Goal: Subscribe to service/newsletter

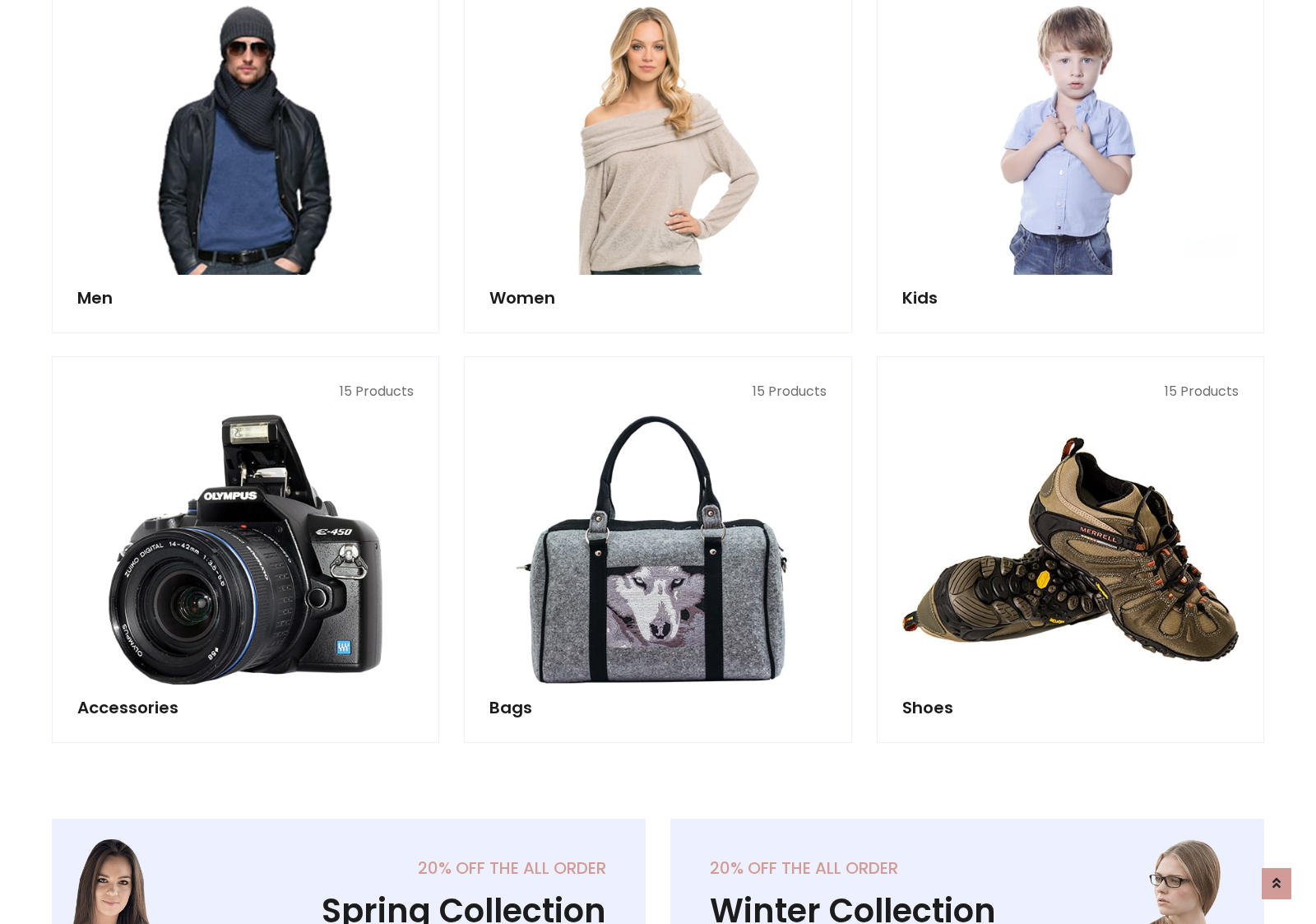
scroll to position [1193, 0]
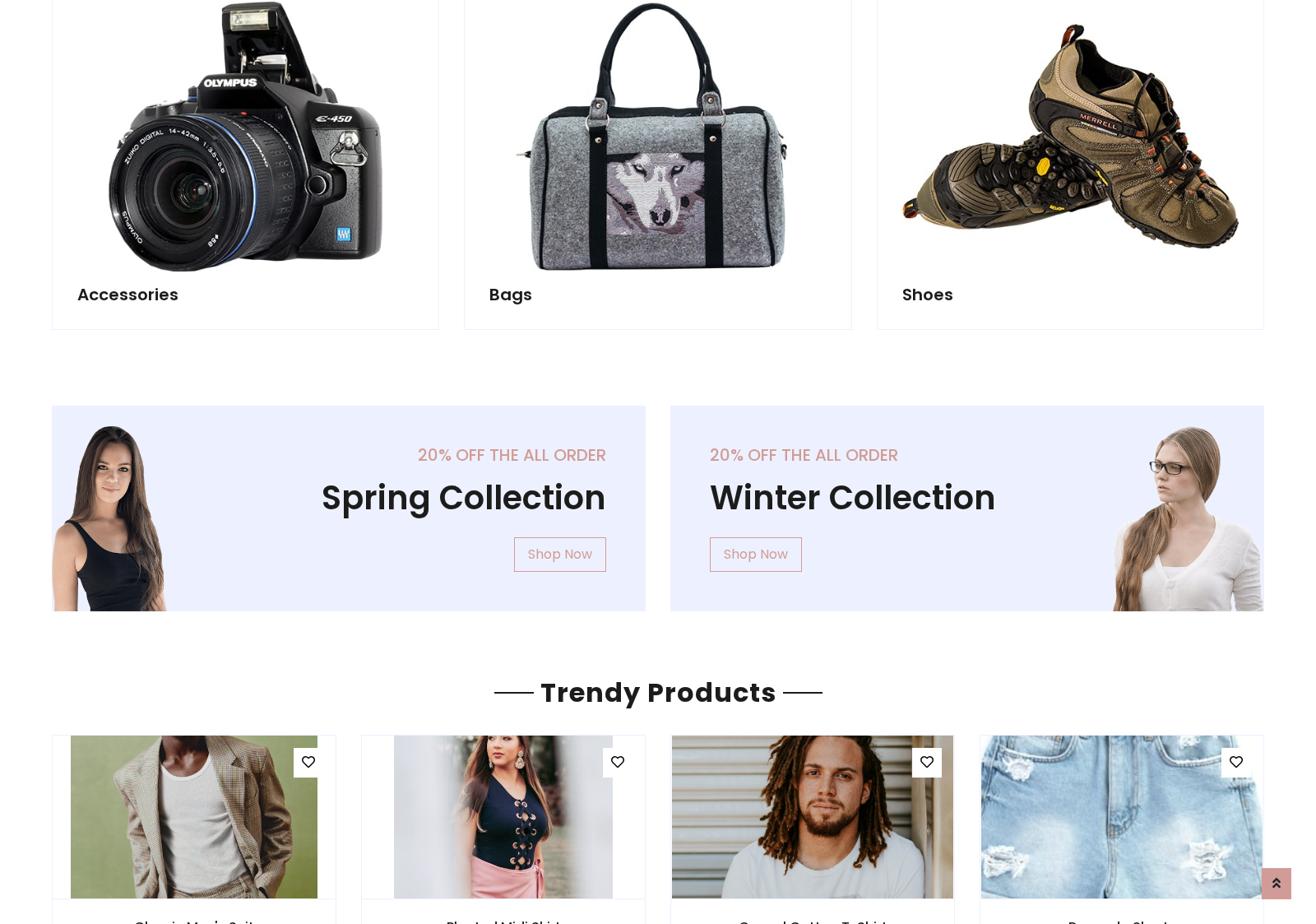
click at [658, 501] on div "20% off the all order Winter Collection Shop Now" at bounding box center [966, 521] width 619 height 232
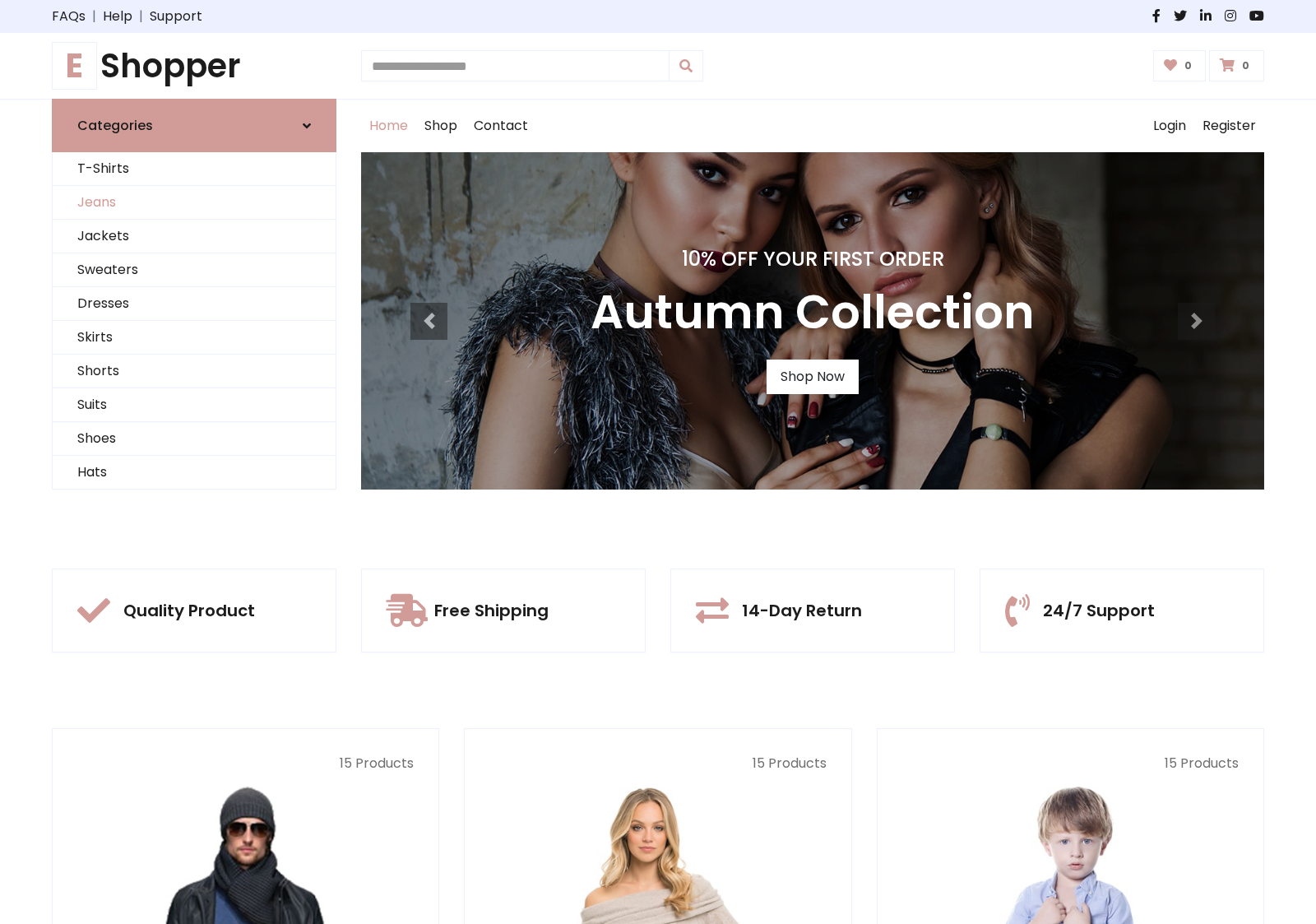
click at [194, 202] on link "Jeans" at bounding box center [194, 202] width 283 height 33
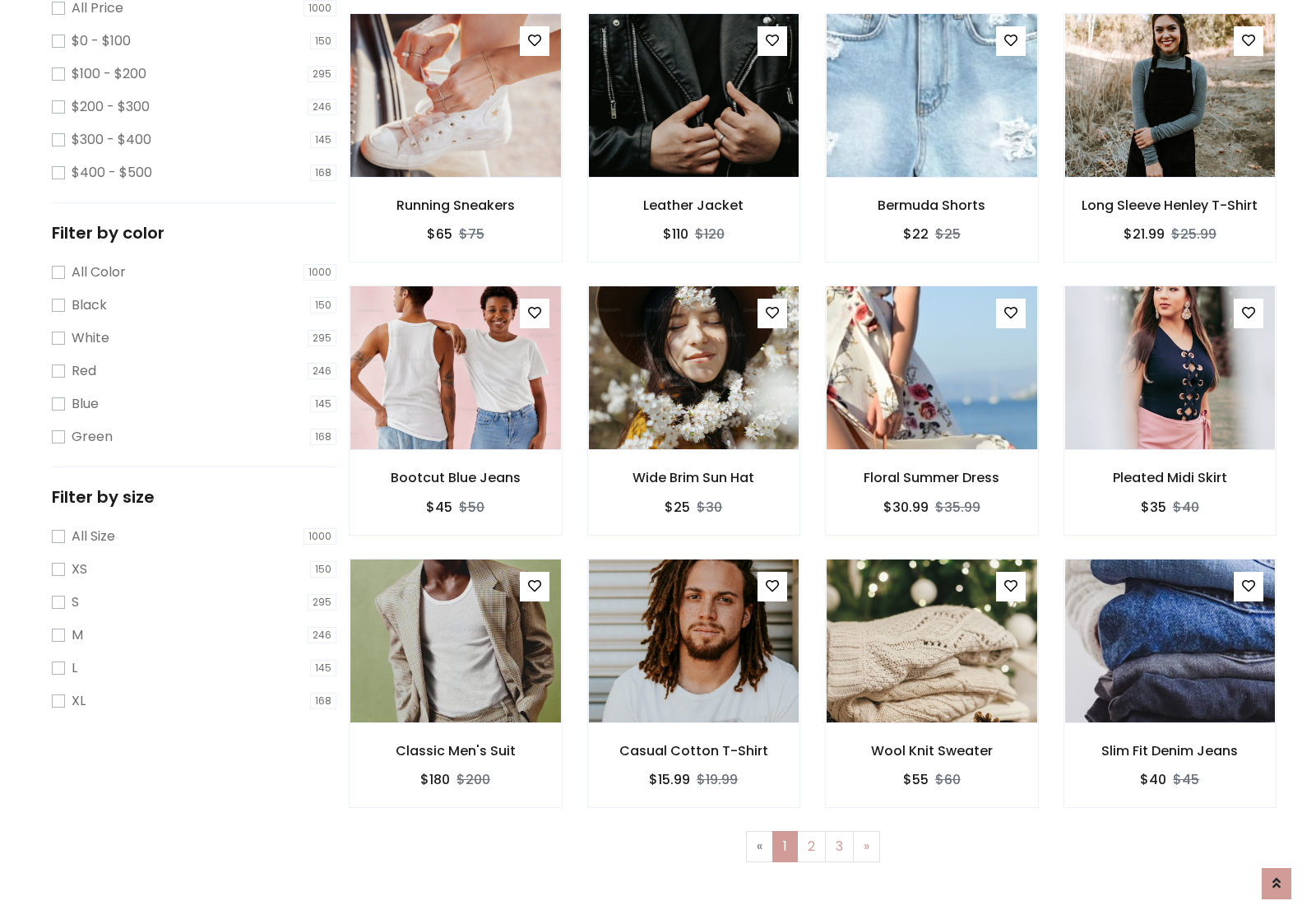
scroll to position [519, 0]
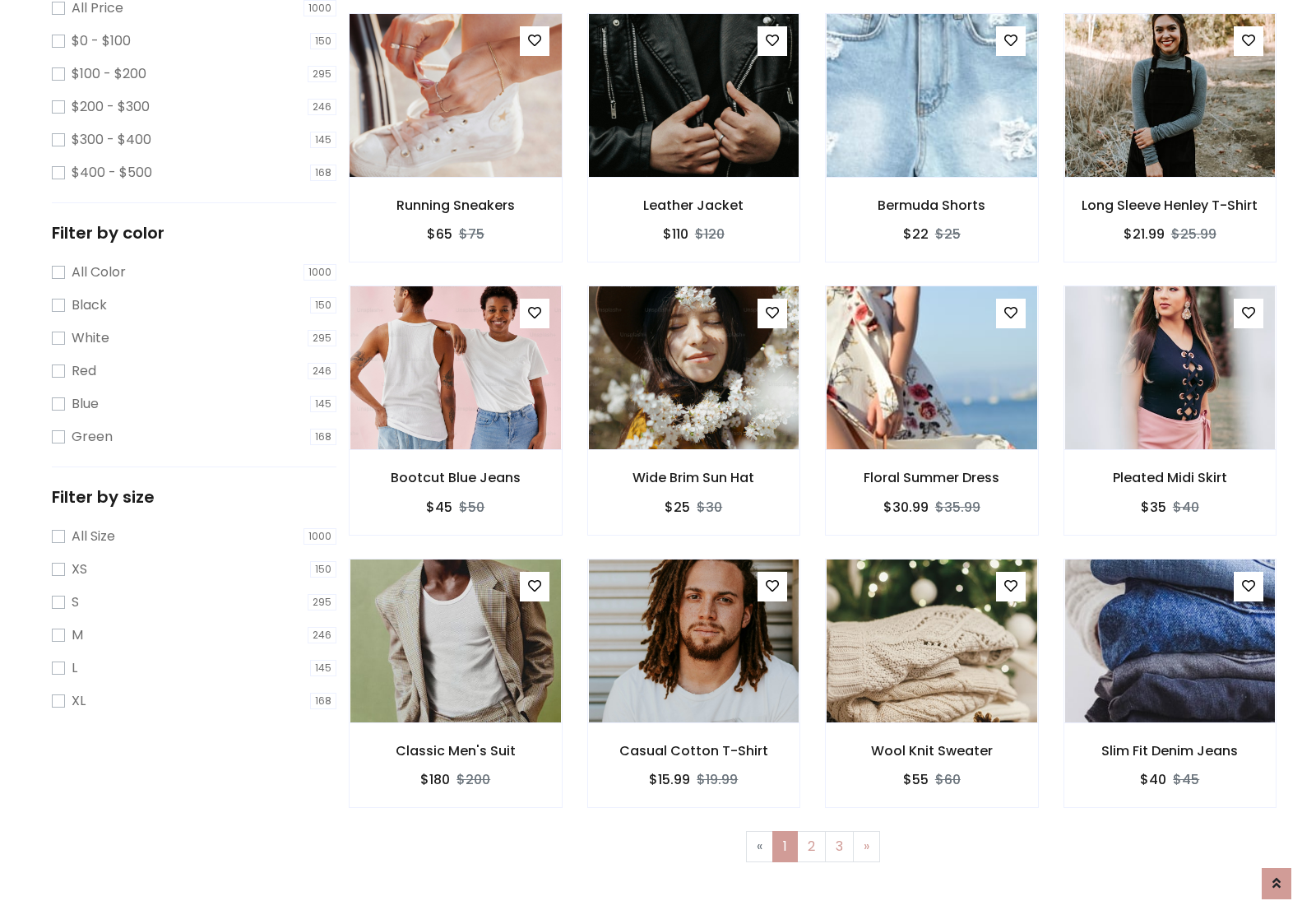
click at [454, 165] on img at bounding box center [455, 96] width 252 height 395
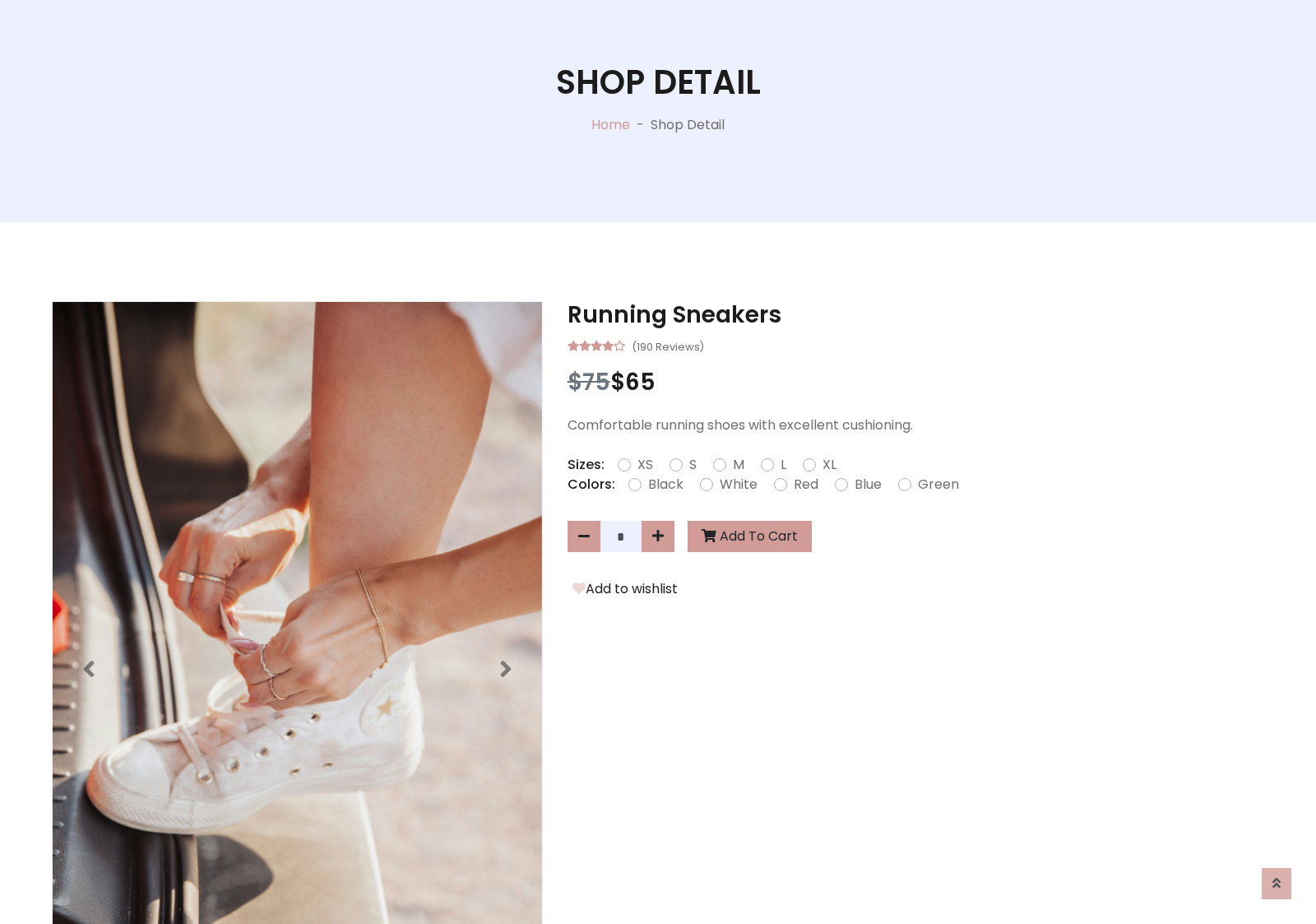
scroll to position [177, 0]
click at [803, 483] on label "Red" at bounding box center [806, 484] width 25 height 19
click at [658, 461] on form "XS S M L XL" at bounding box center [734, 464] width 232 height 19
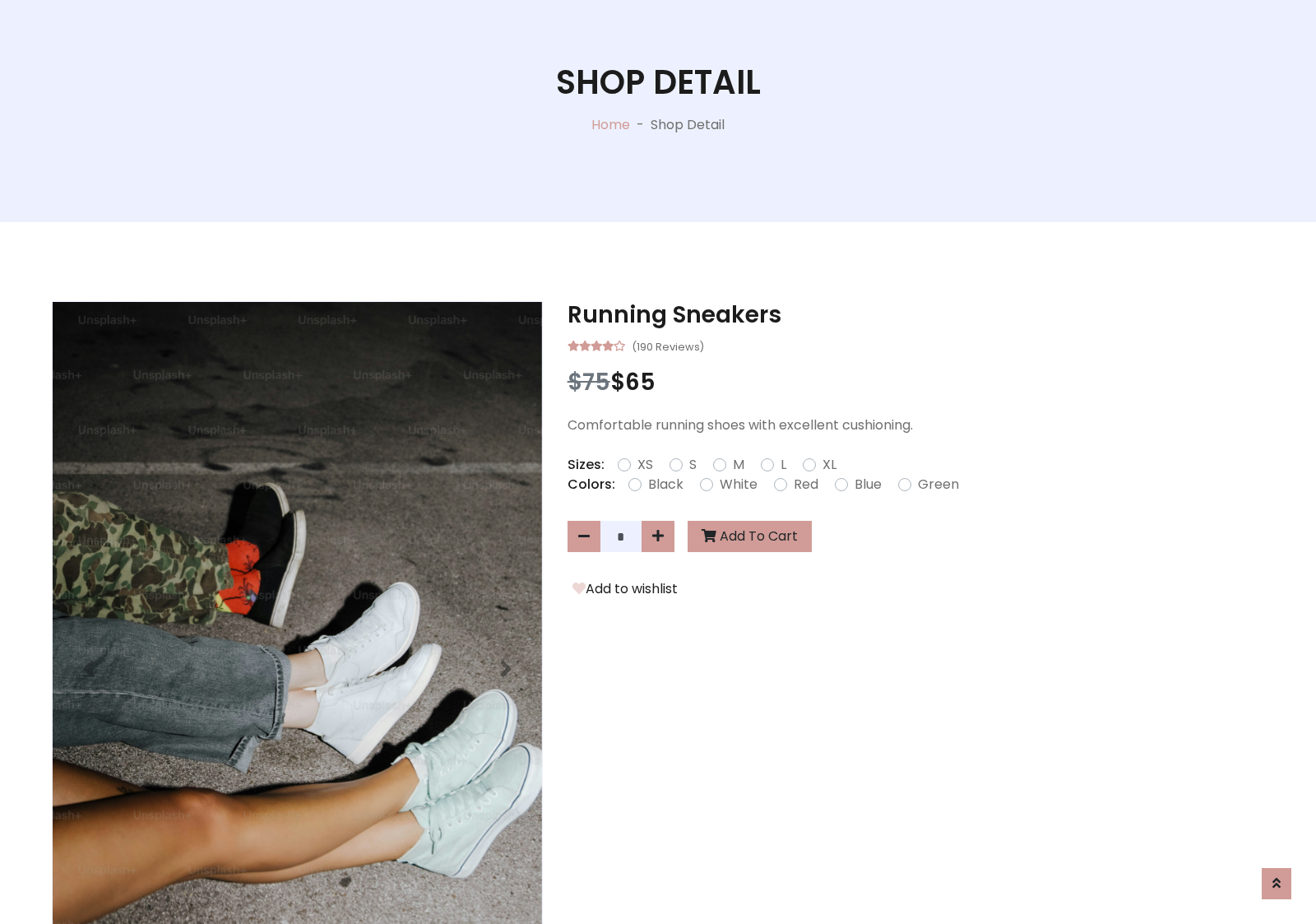
click at [658, 461] on form "XS S M L XL" at bounding box center [734, 464] width 232 height 19
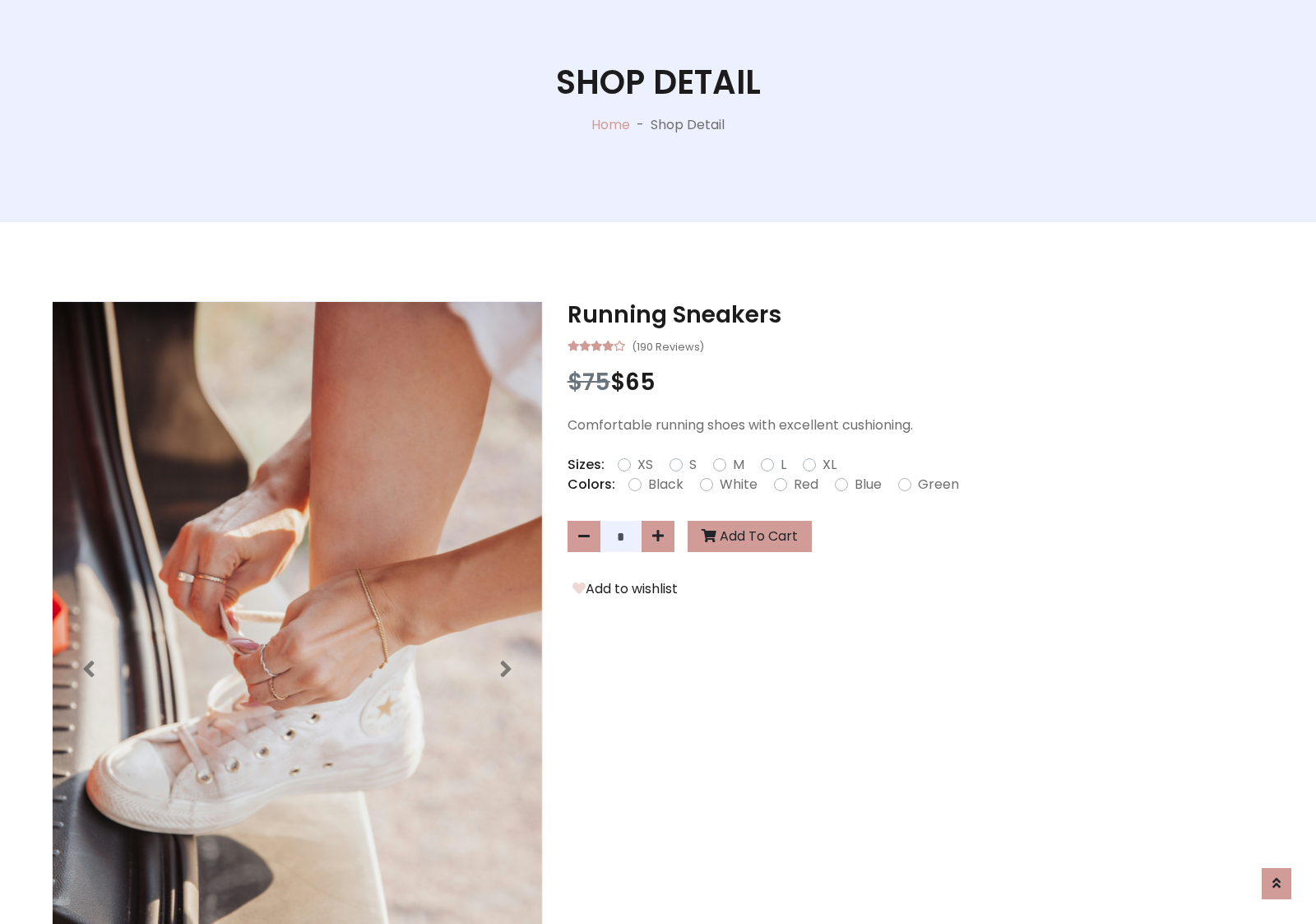
scroll to position [1411, 0]
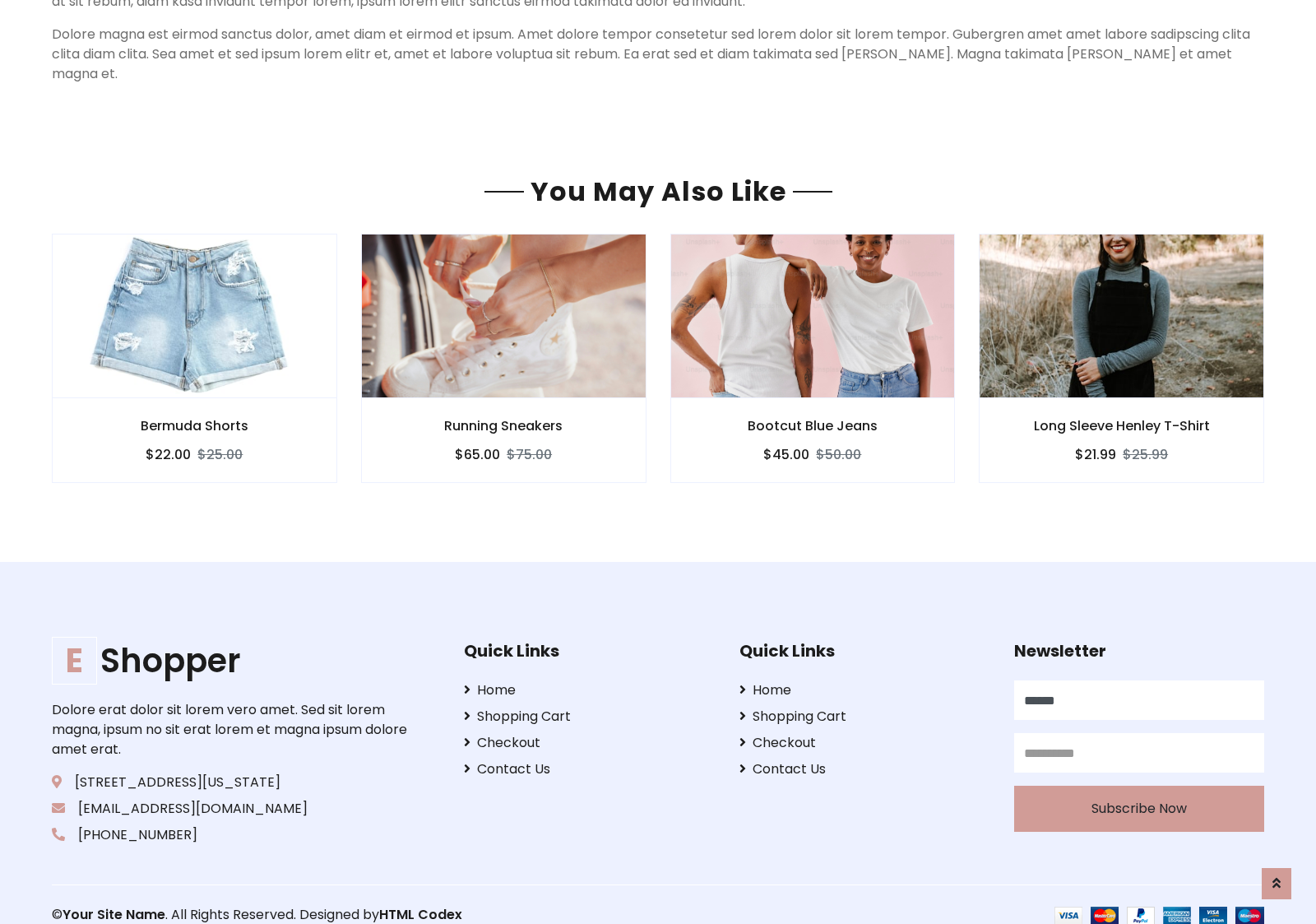
type input "******"
type input "**********"
click at [1138, 788] on button "Subscribe Now" at bounding box center [1139, 810] width 250 height 46
